Goal: Information Seeking & Learning: Check status

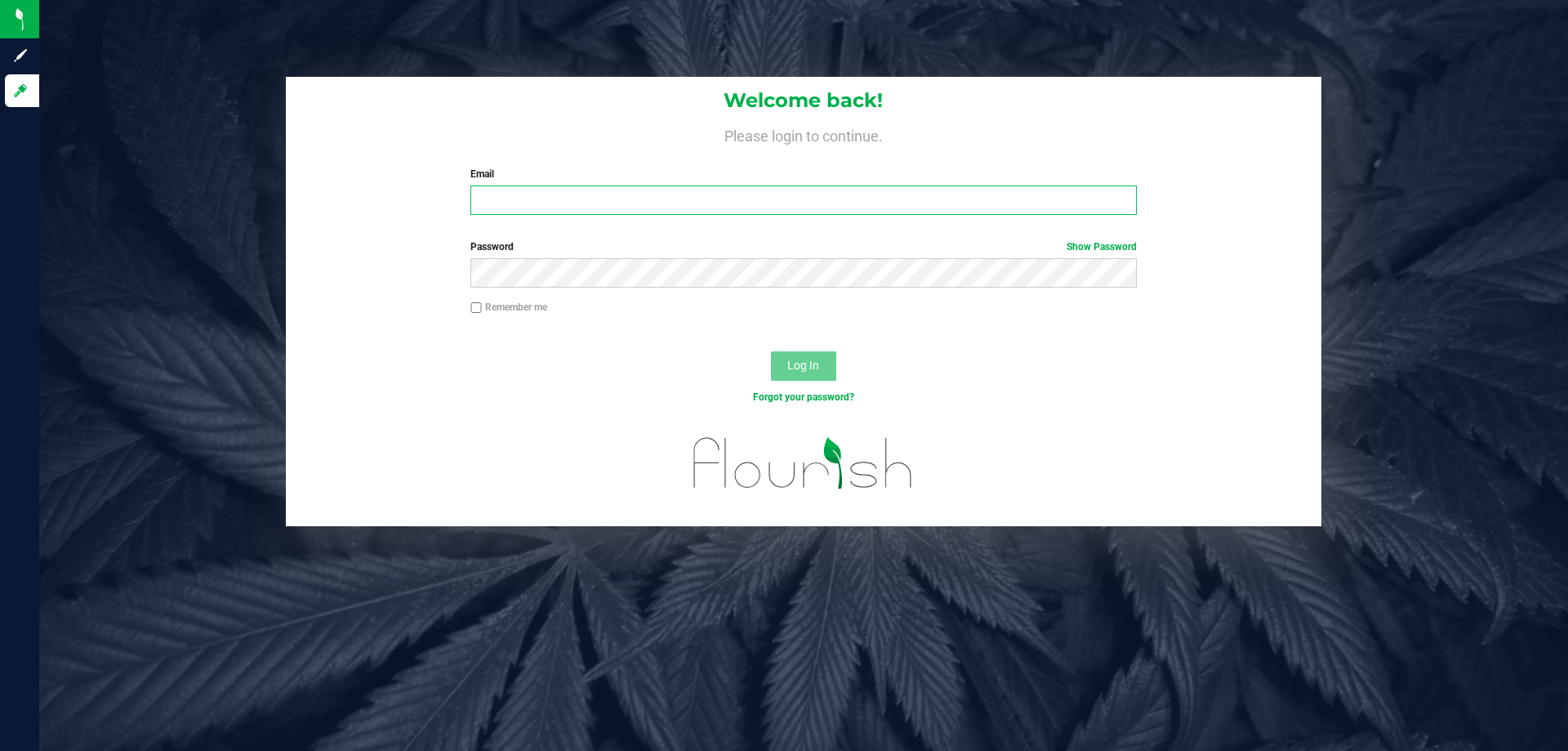
click at [525, 201] on input "Email" at bounding box center [803, 200] width 666 height 29
type input "[EMAIL_ADDRESS][DOMAIN_NAME]"
click at [771, 351] on button "Log In" at bounding box center [804, 366] width 66 height 29
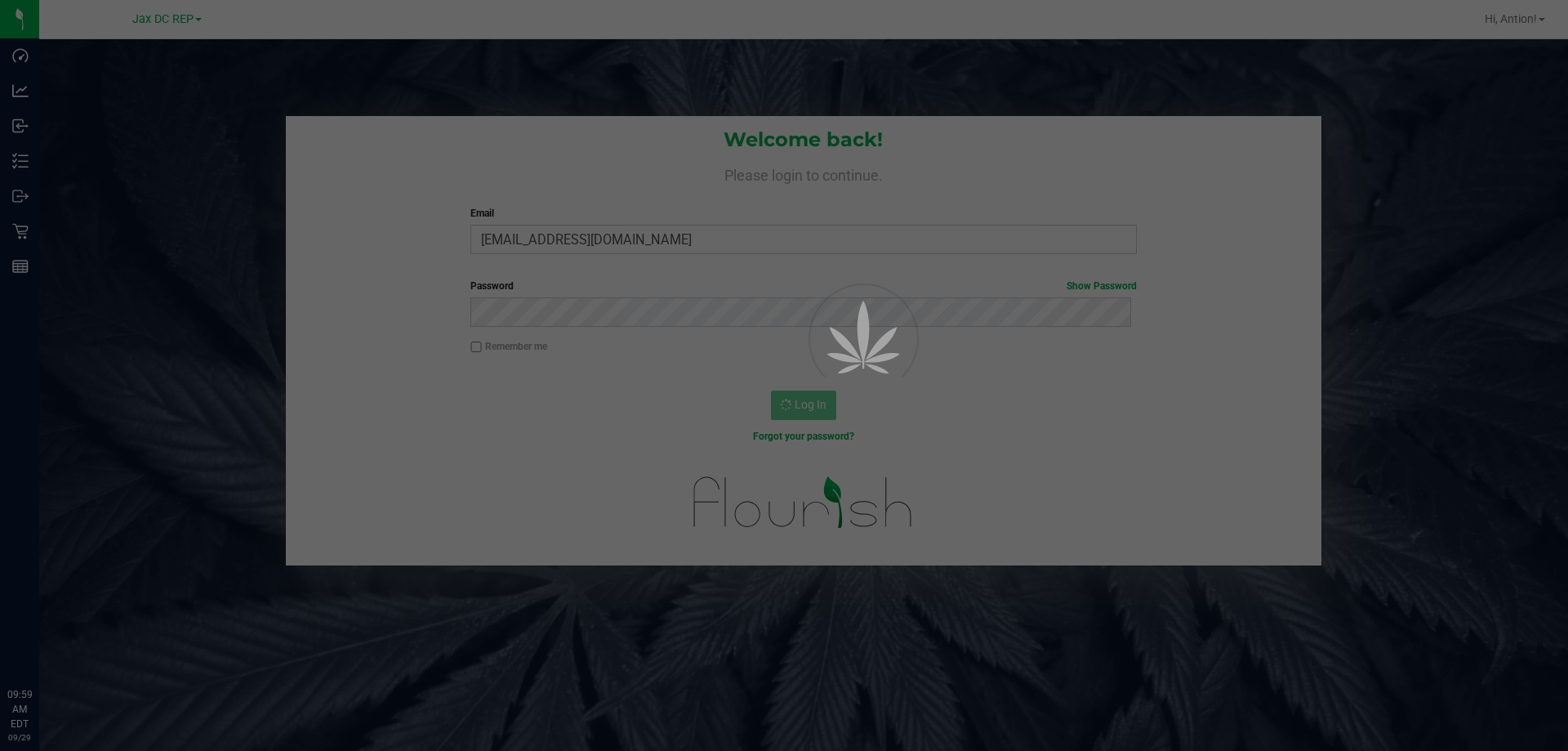
drag, startPoint x: 525, startPoint y: 203, endPoint x: 291, endPoint y: 329, distance: 265.8
click at [290, 329] on div at bounding box center [784, 376] width 1568 height 751
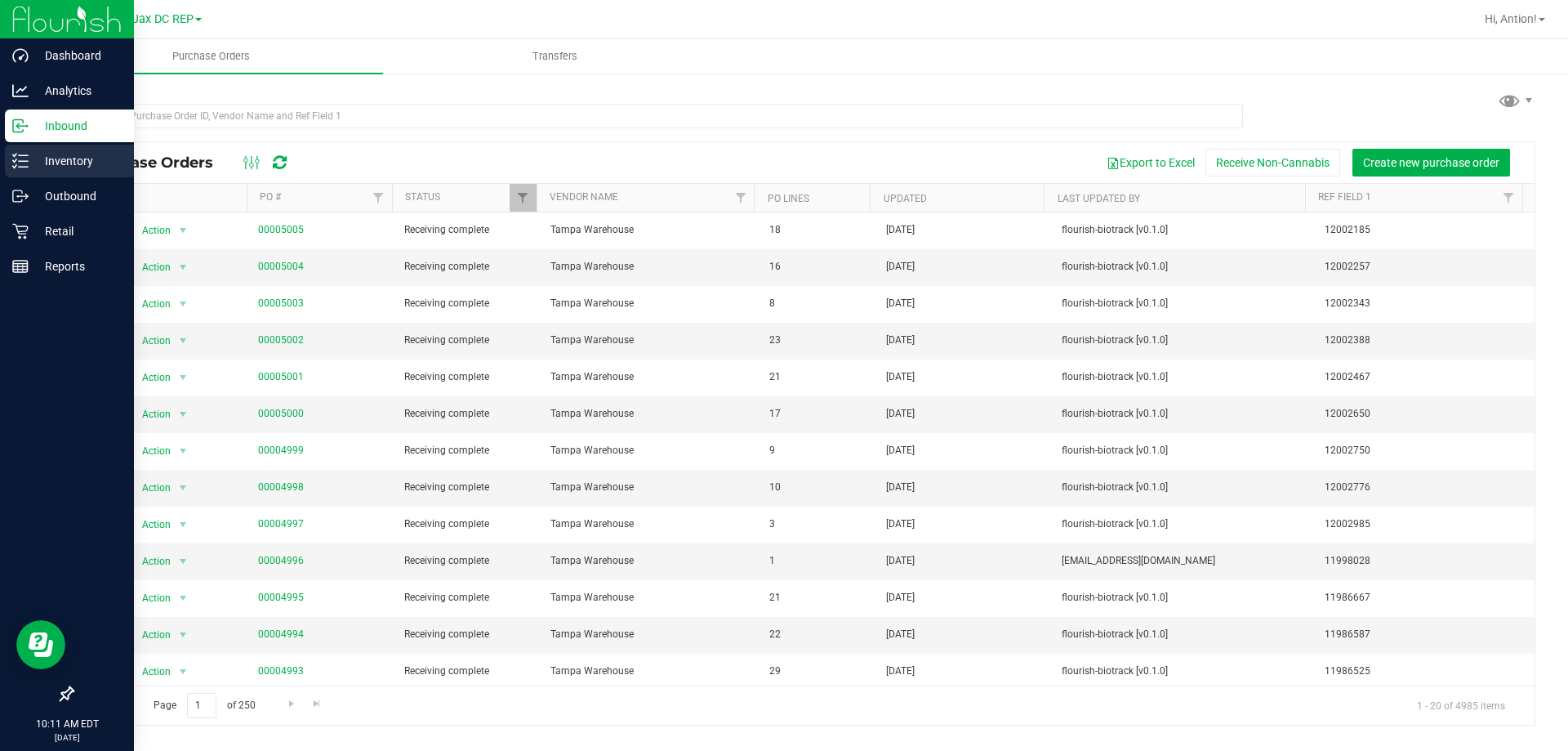
click at [22, 161] on line at bounding box center [23, 161] width 9 height 0
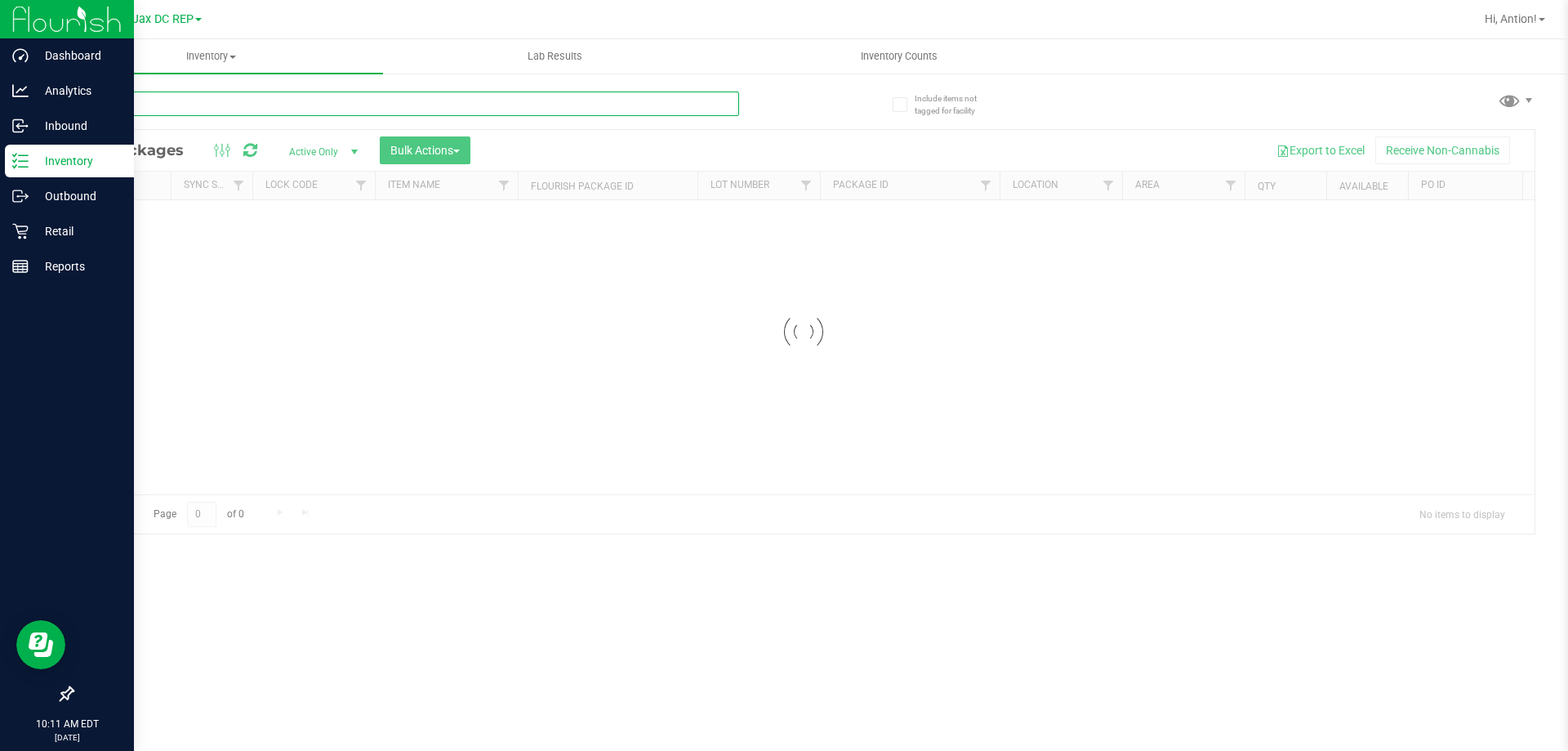
click at [190, 111] on input "text" at bounding box center [406, 104] width 668 height 24
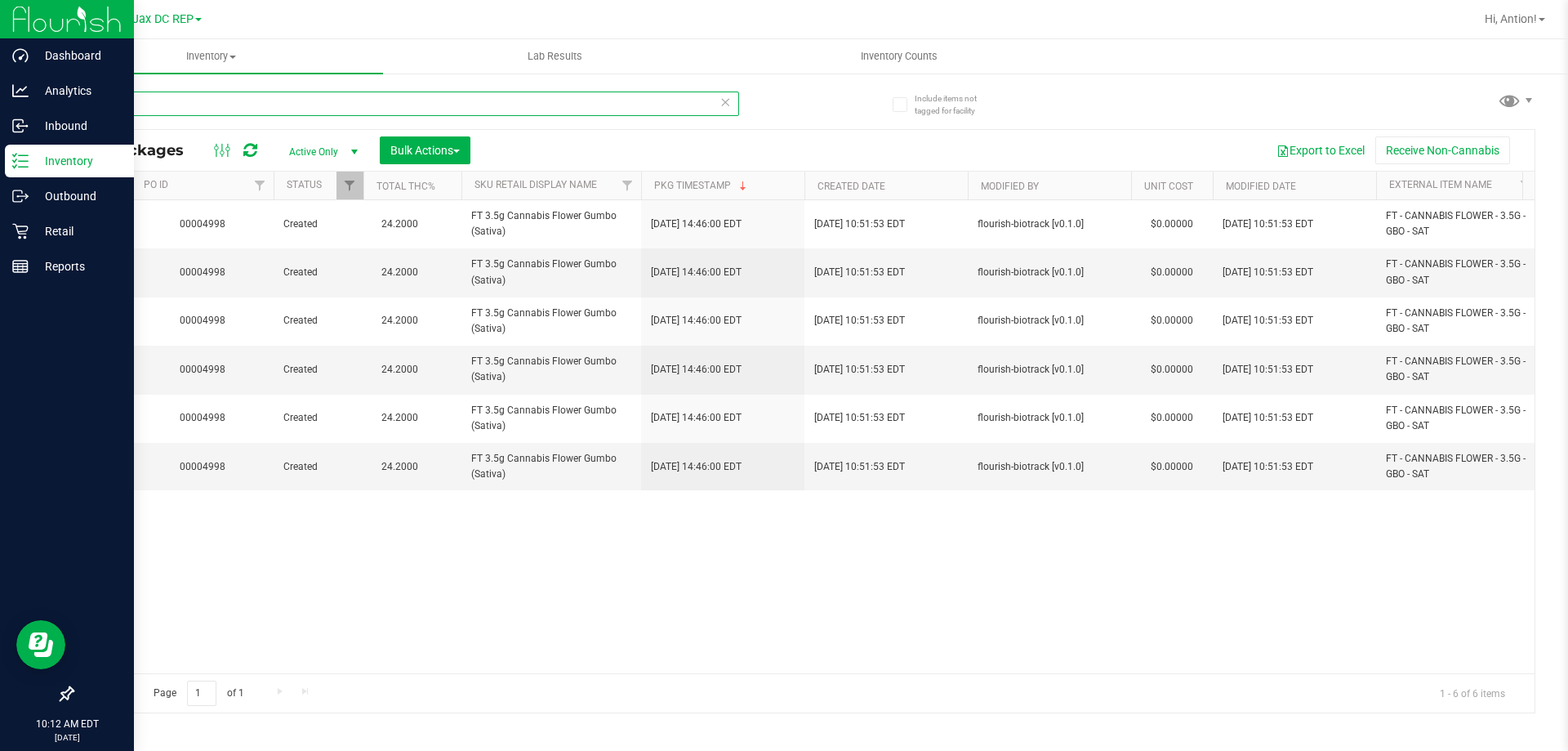
scroll to position [0, 1392]
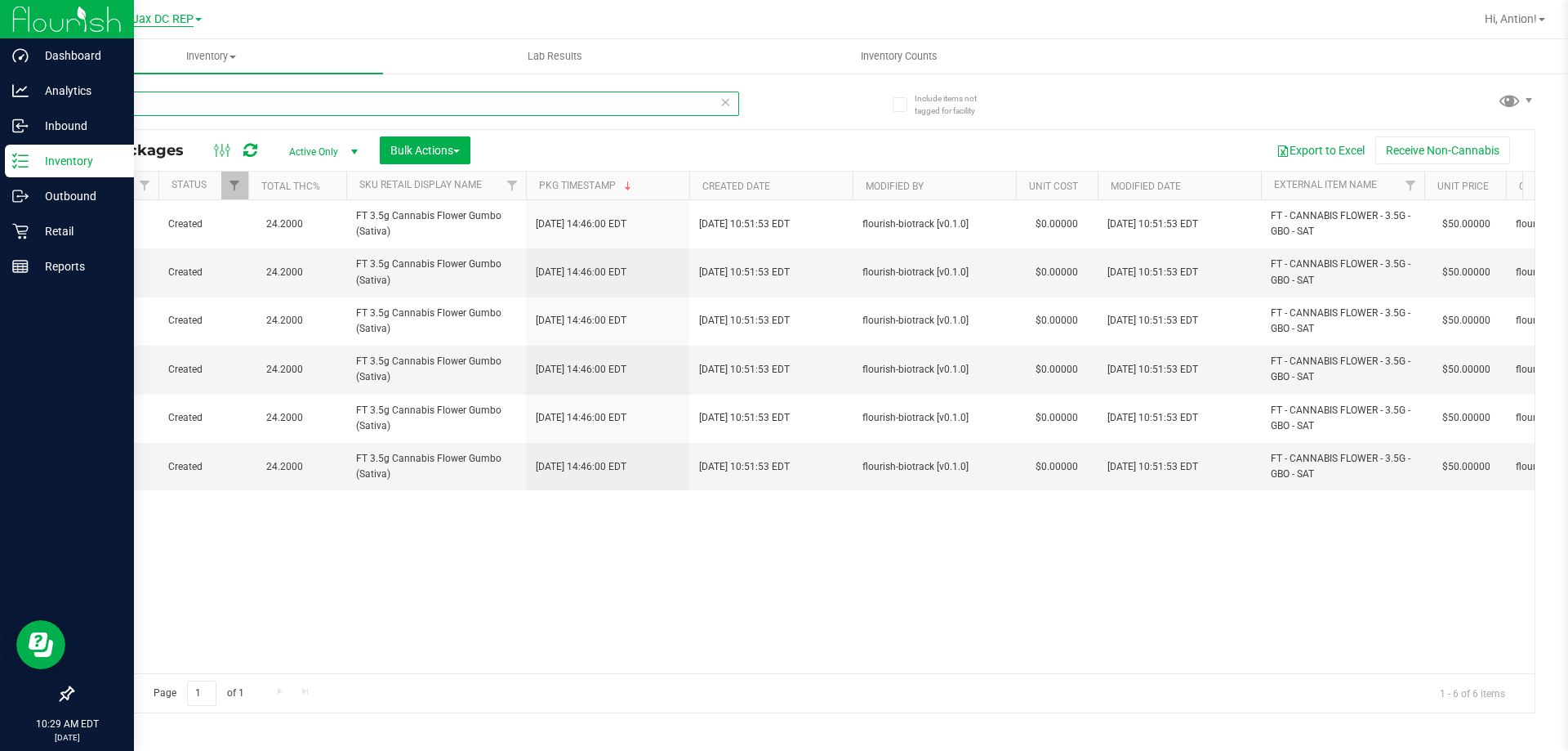
type input "gbo"
click at [157, 22] on span "Jax DC REP" at bounding box center [163, 19] width 61 height 15
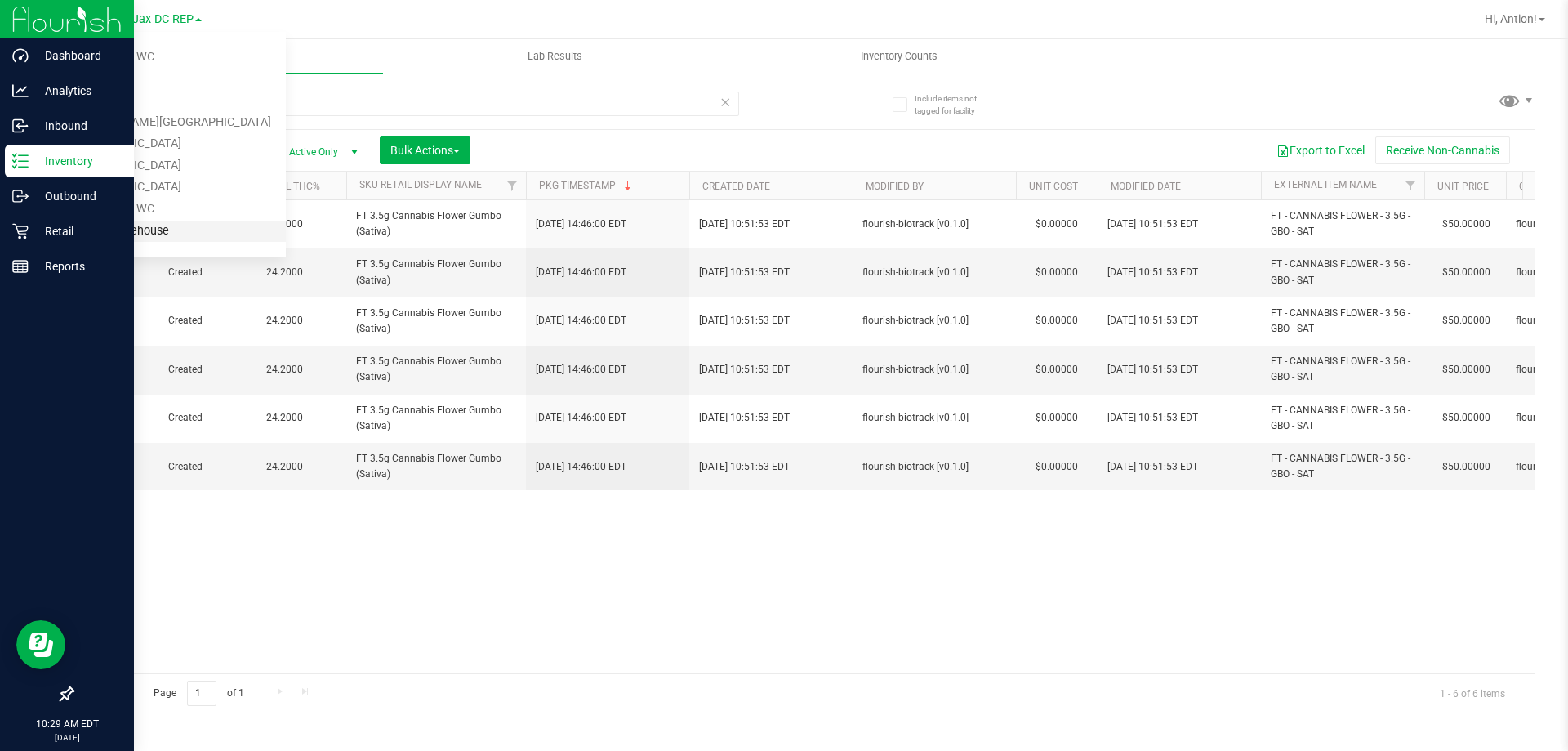
click at [118, 228] on link "Tampa Warehouse" at bounding box center [167, 232] width 239 height 22
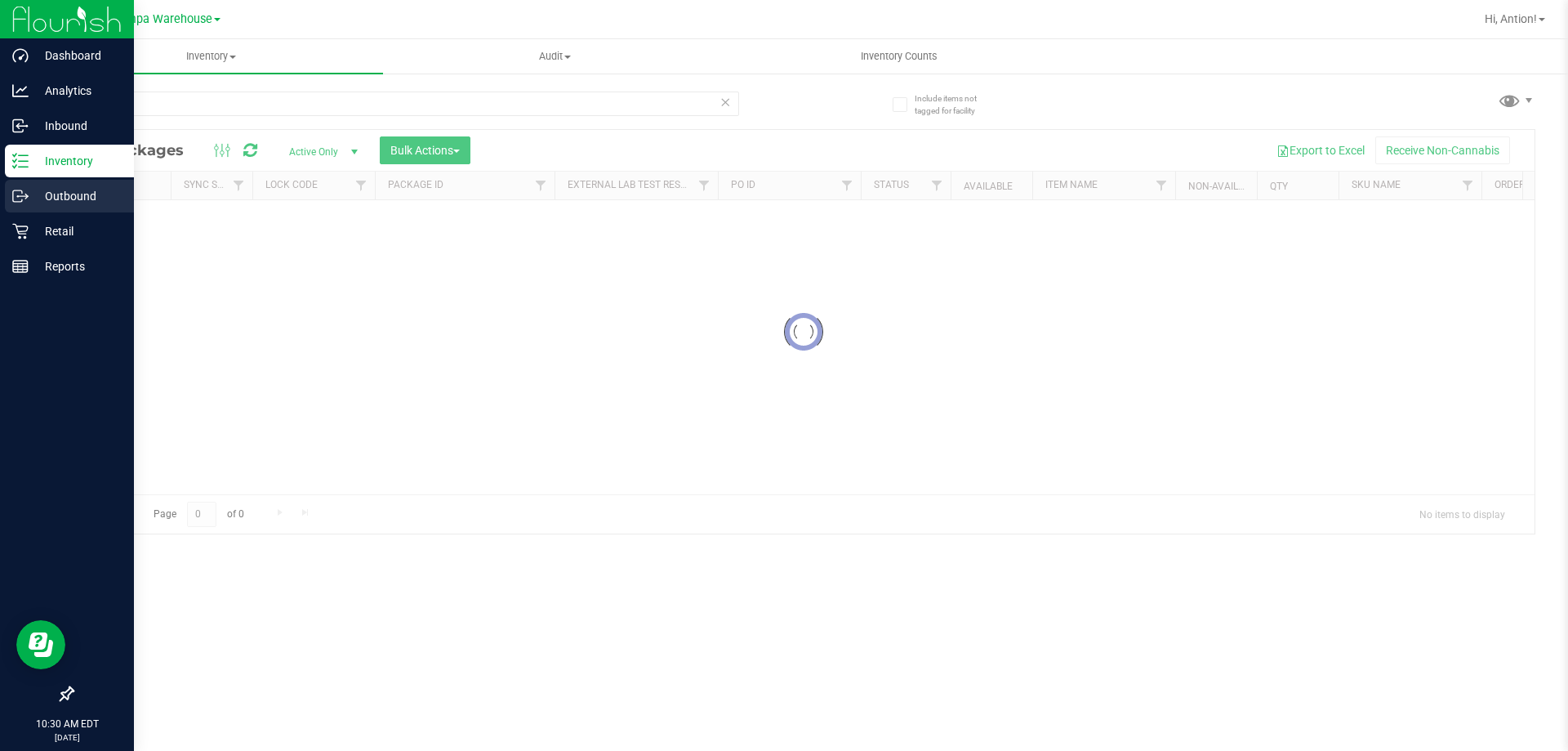
click at [43, 200] on p "Outbound" at bounding box center [77, 196] width 98 height 20
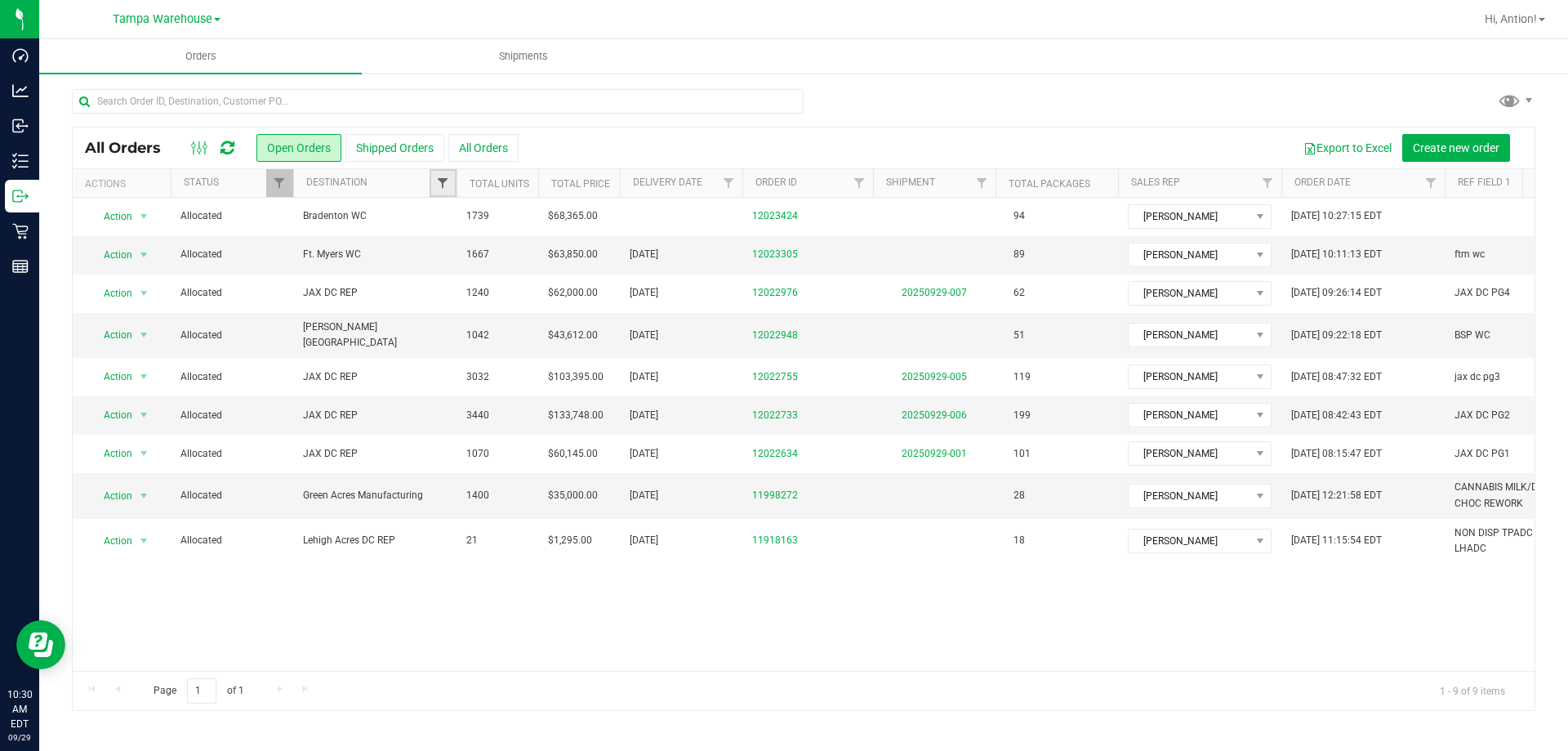
click at [441, 178] on span "Filter" at bounding box center [442, 183] width 13 height 13
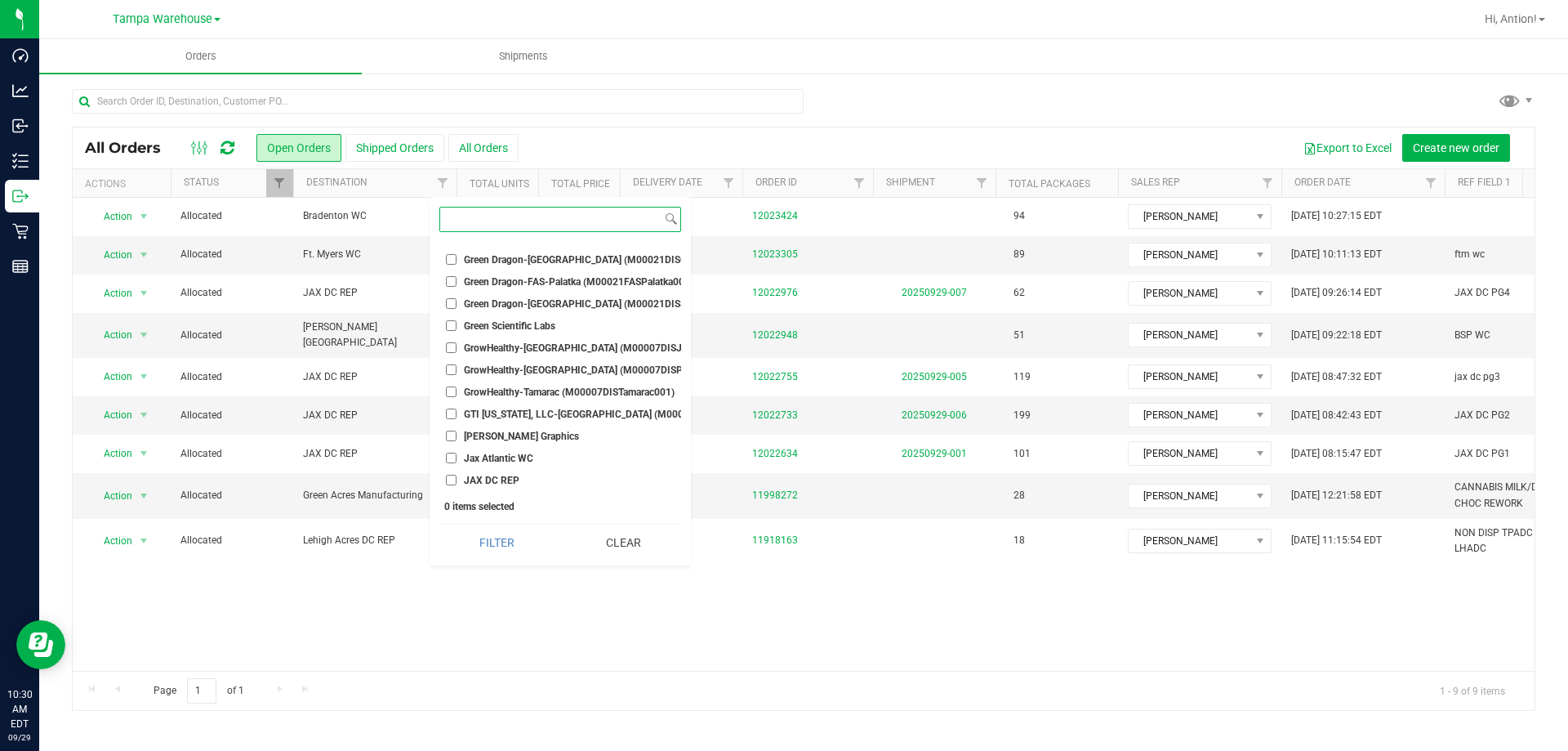
scroll to position [1716, 0]
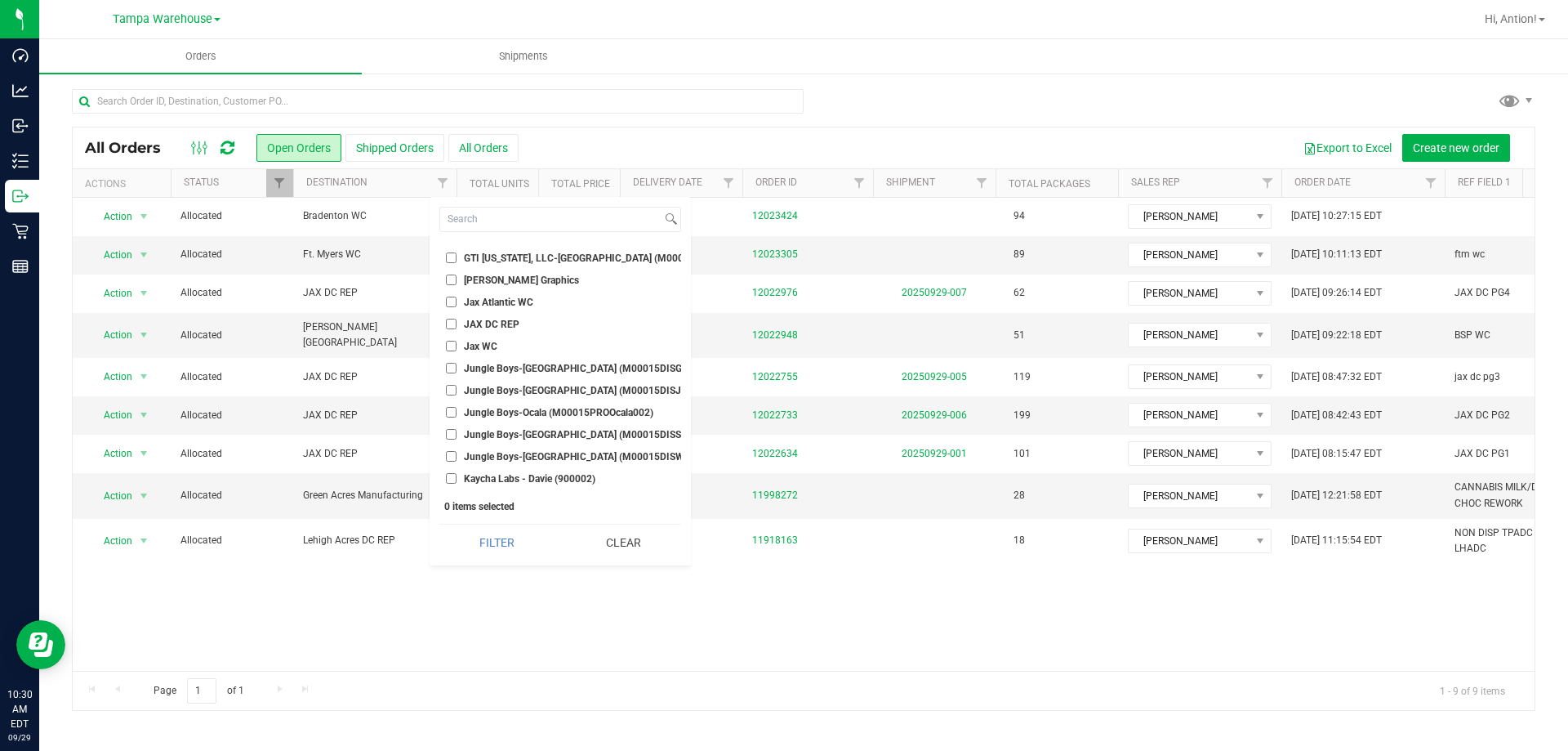
click at [450, 323] on input "JAX DC REP" at bounding box center [451, 324] width 10 height 10
checkbox input "true"
click at [485, 544] on button "Filter" at bounding box center [496, 542] width 115 height 36
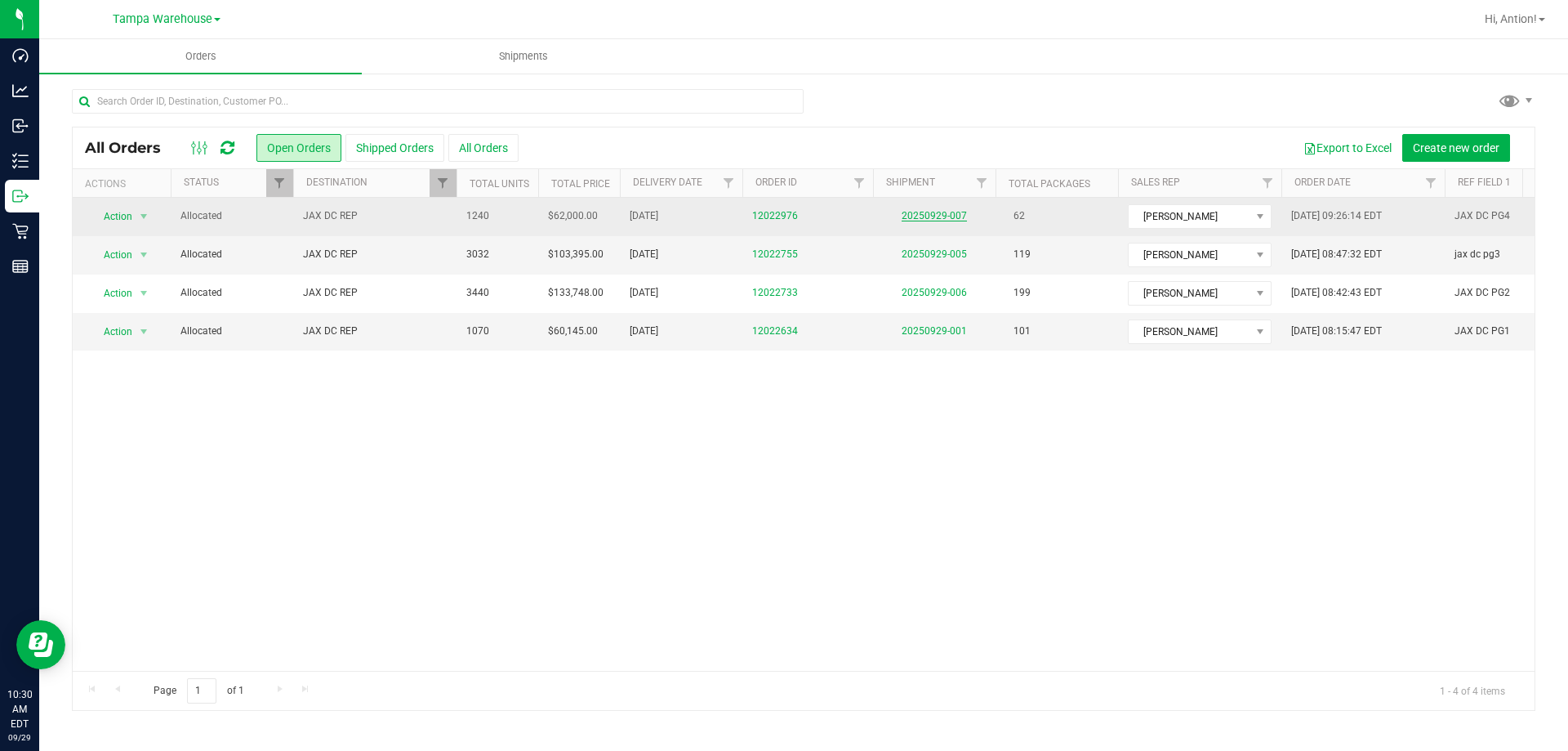
click at [920, 213] on link "20250929-007" at bounding box center [935, 215] width 66 height 11
click at [775, 216] on link "12022976" at bounding box center [775, 216] width 46 height 16
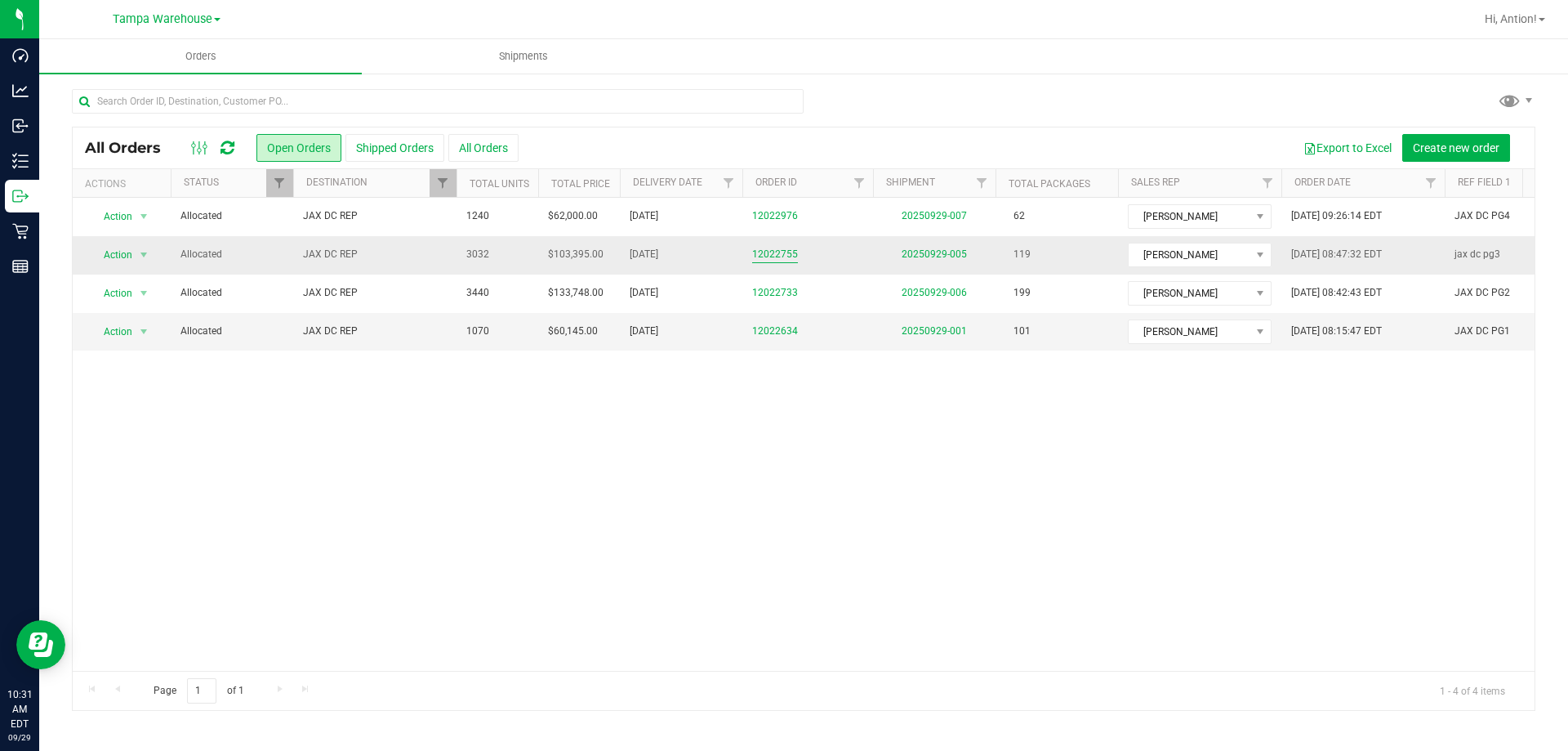
click at [758, 260] on link "12022755" at bounding box center [775, 254] width 46 height 16
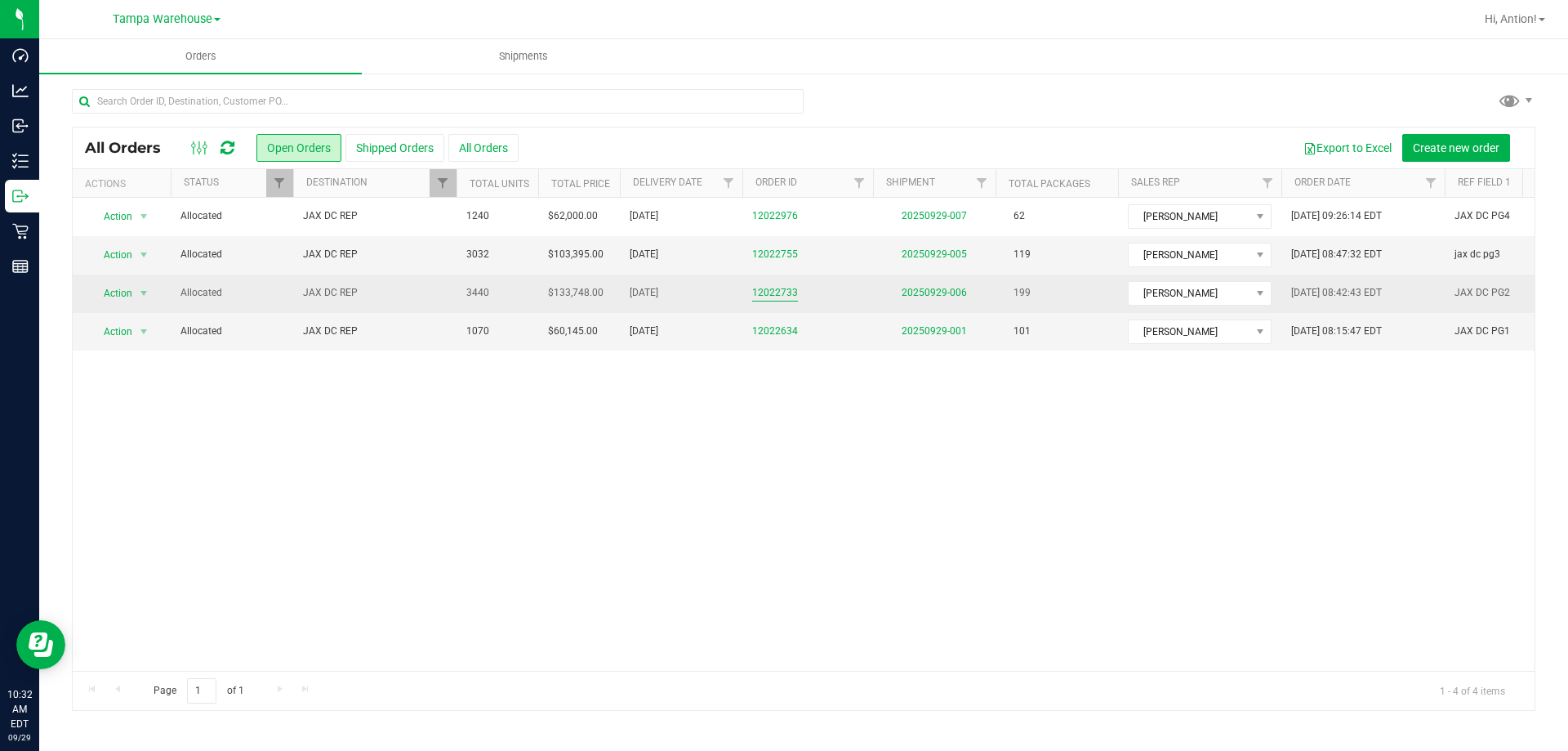
click at [769, 299] on link "12022733" at bounding box center [775, 293] width 46 height 16
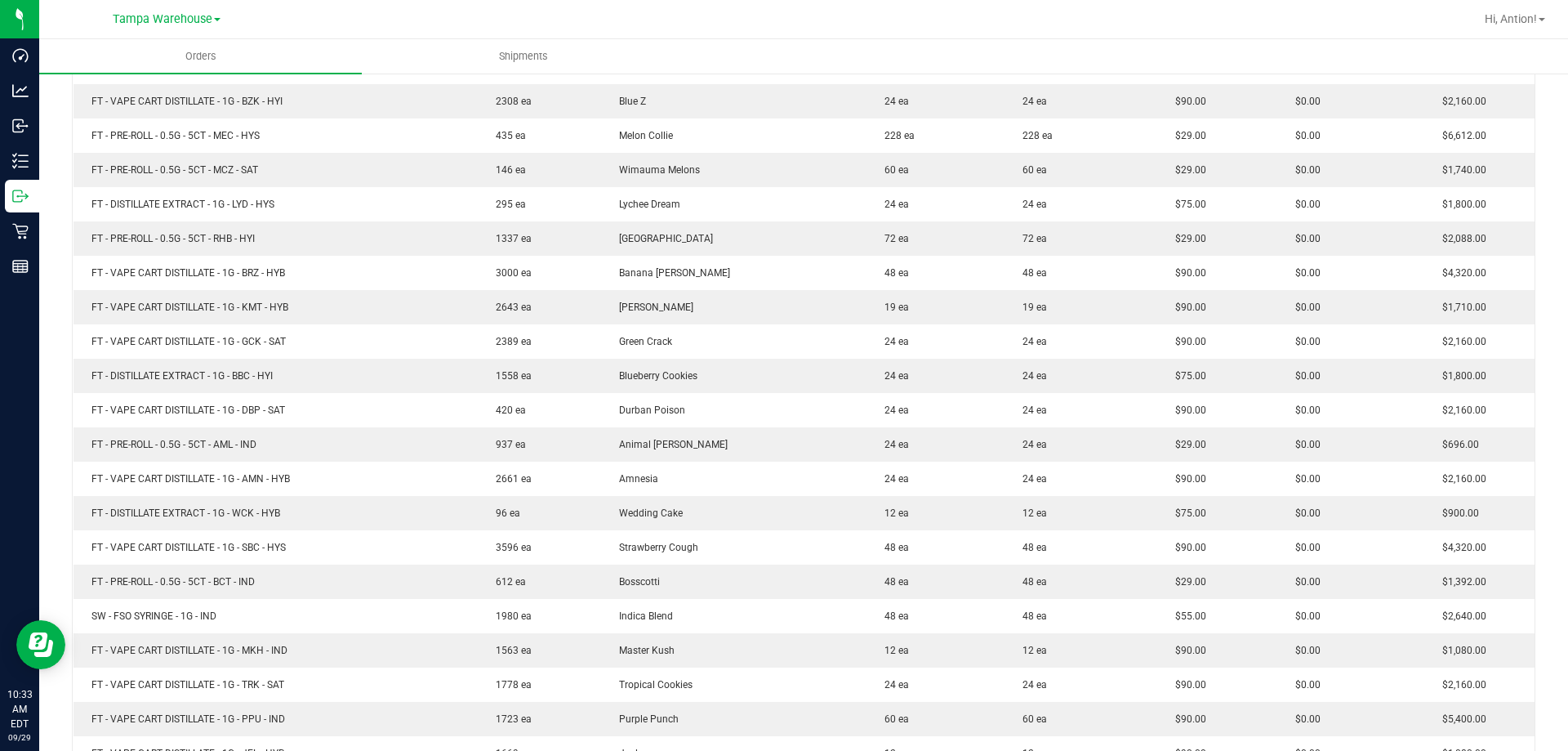
scroll to position [1390, 0]
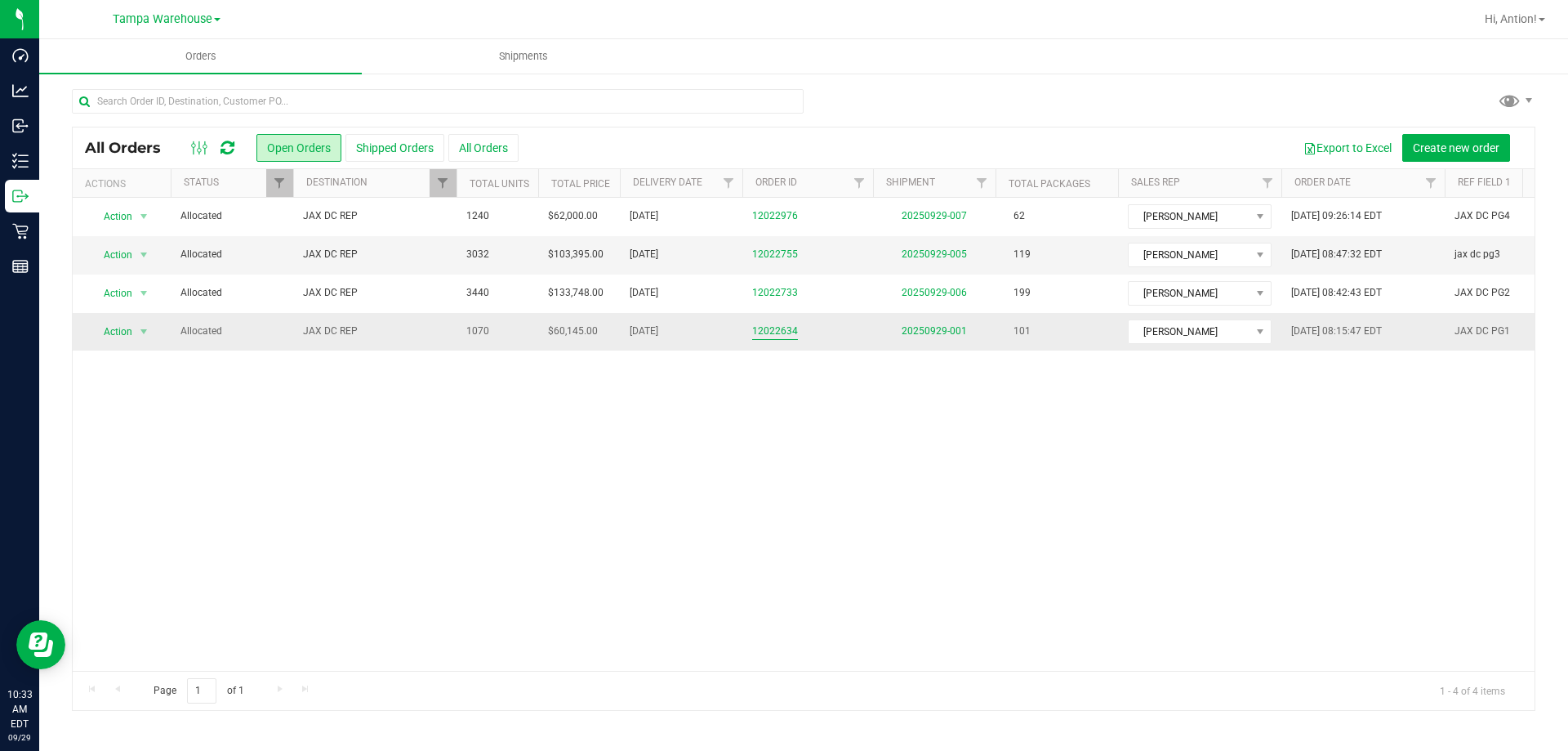
click at [775, 331] on link "12022634" at bounding box center [775, 331] width 46 height 16
